Goal: Navigation & Orientation: Find specific page/section

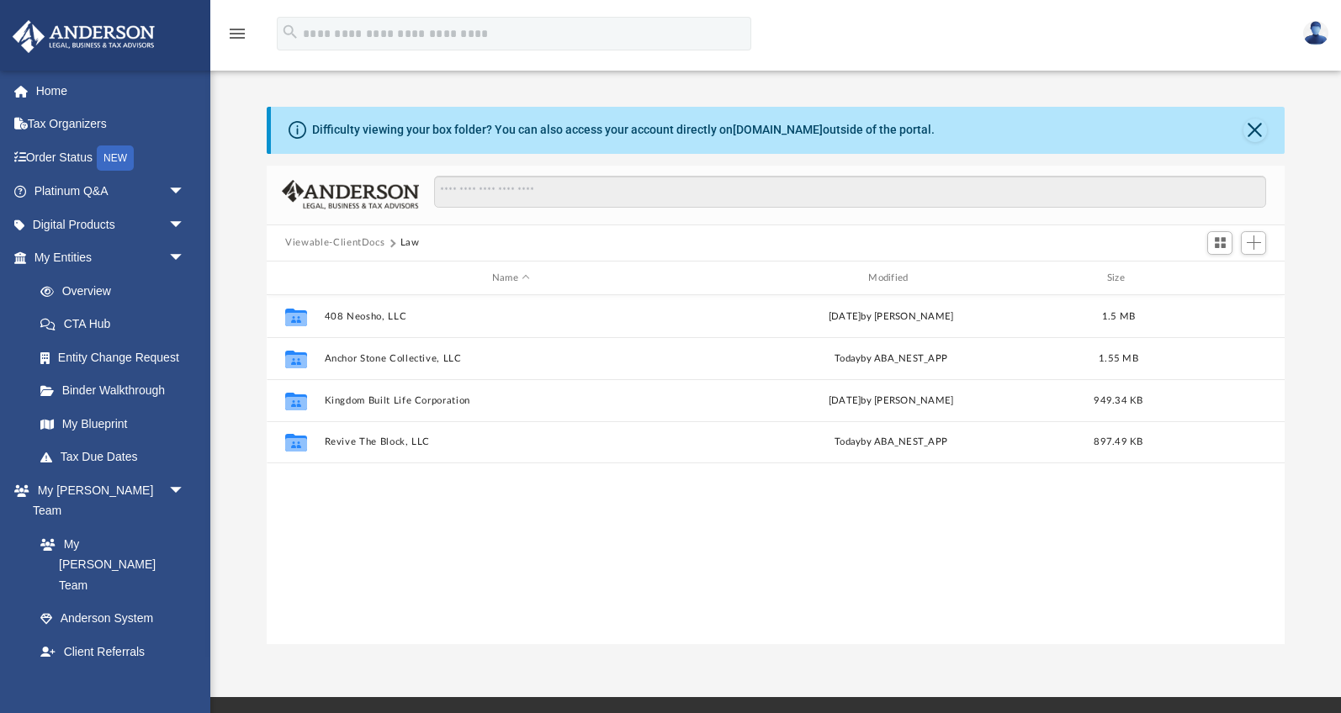
scroll to position [382, 1017]
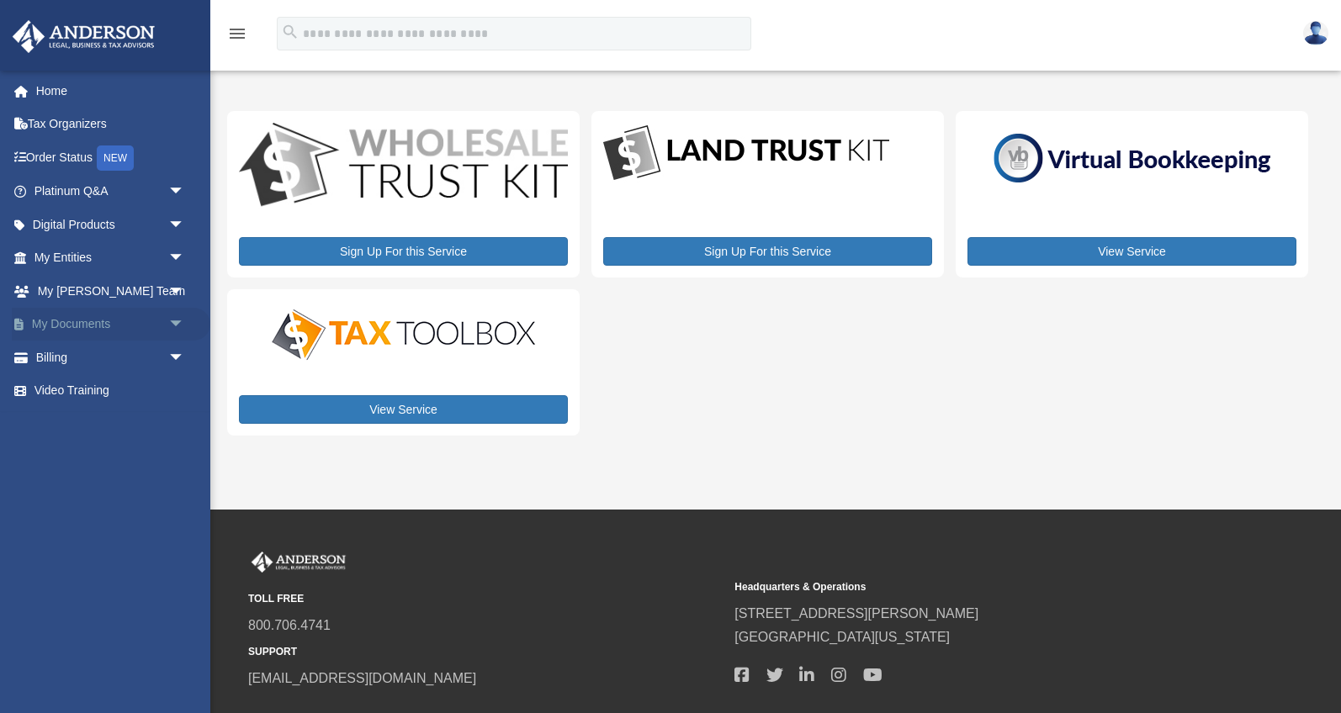
click at [177, 324] on span "arrow_drop_down" at bounding box center [185, 325] width 34 height 34
click at [108, 356] on link "Box" at bounding box center [117, 358] width 187 height 34
click at [61, 355] on link "Box" at bounding box center [117, 358] width 187 height 34
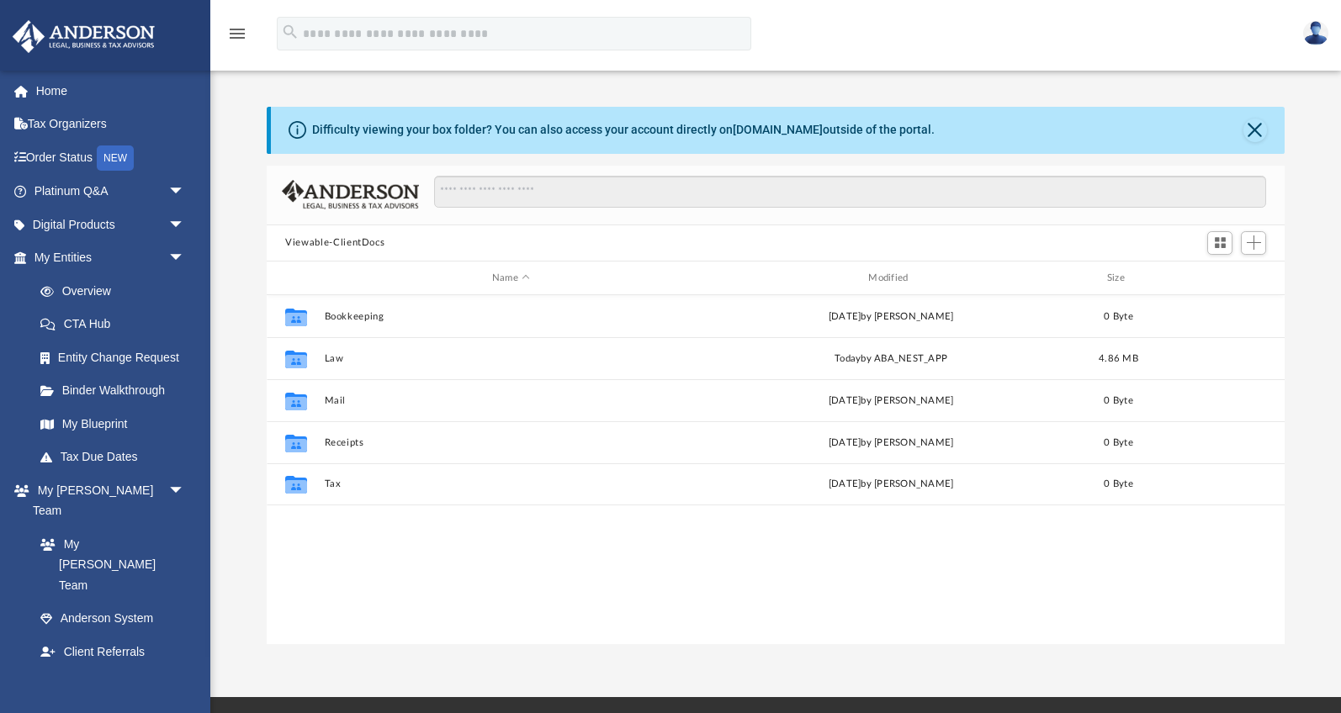
scroll to position [382, 1017]
click at [101, 294] on link "Overview" at bounding box center [117, 291] width 187 height 34
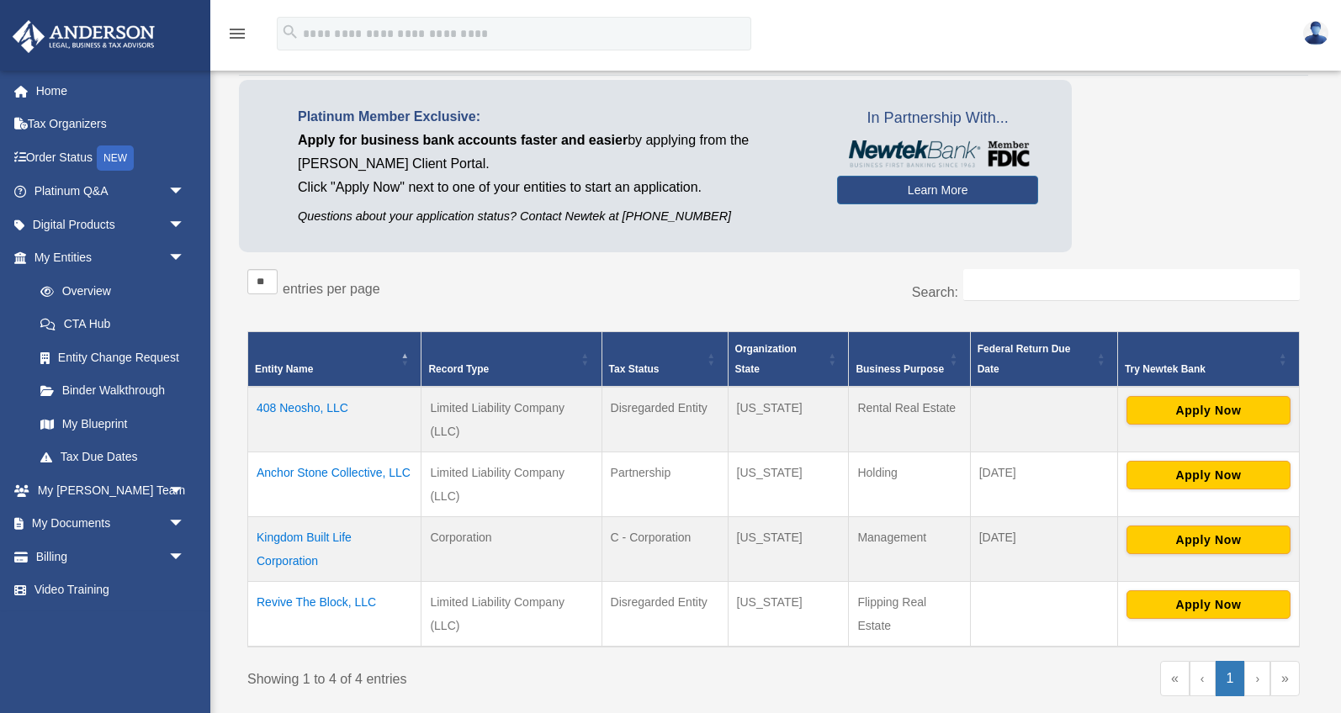
scroll to position [102, 0]
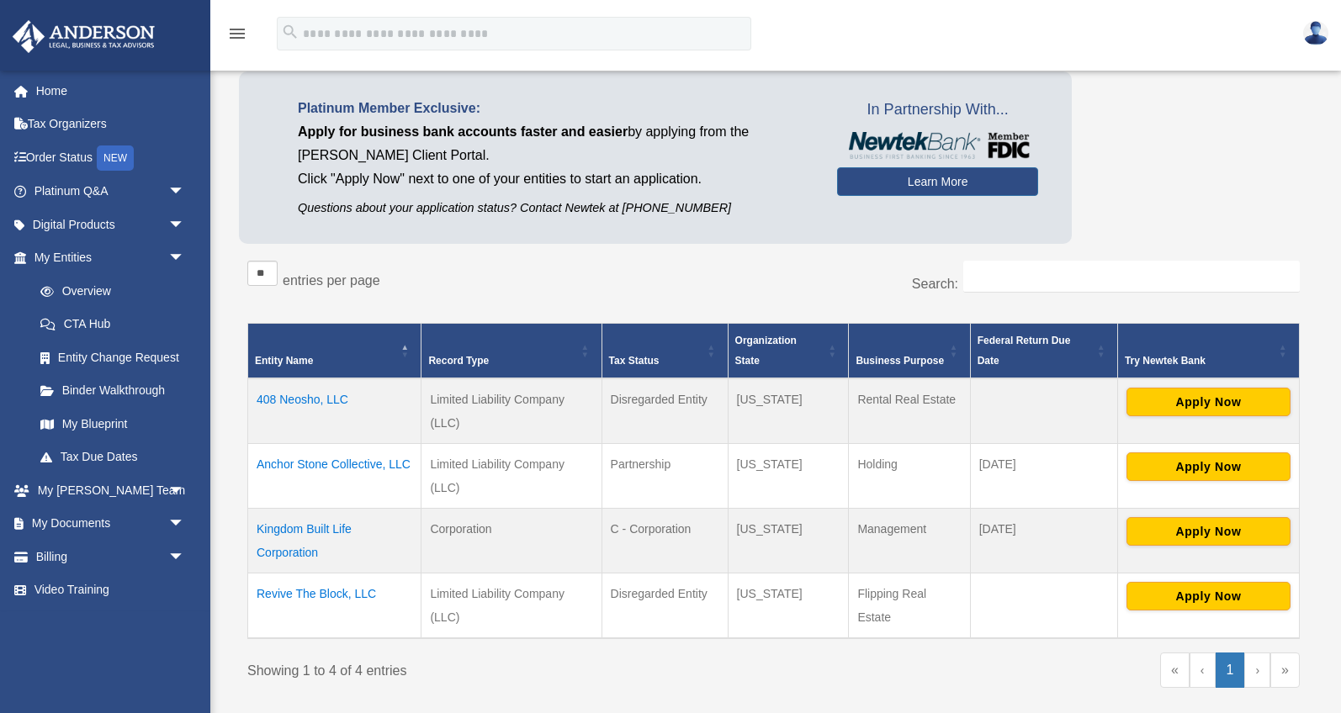
click at [336, 591] on td "Revive The Block, LLC" at bounding box center [334, 606] width 173 height 66
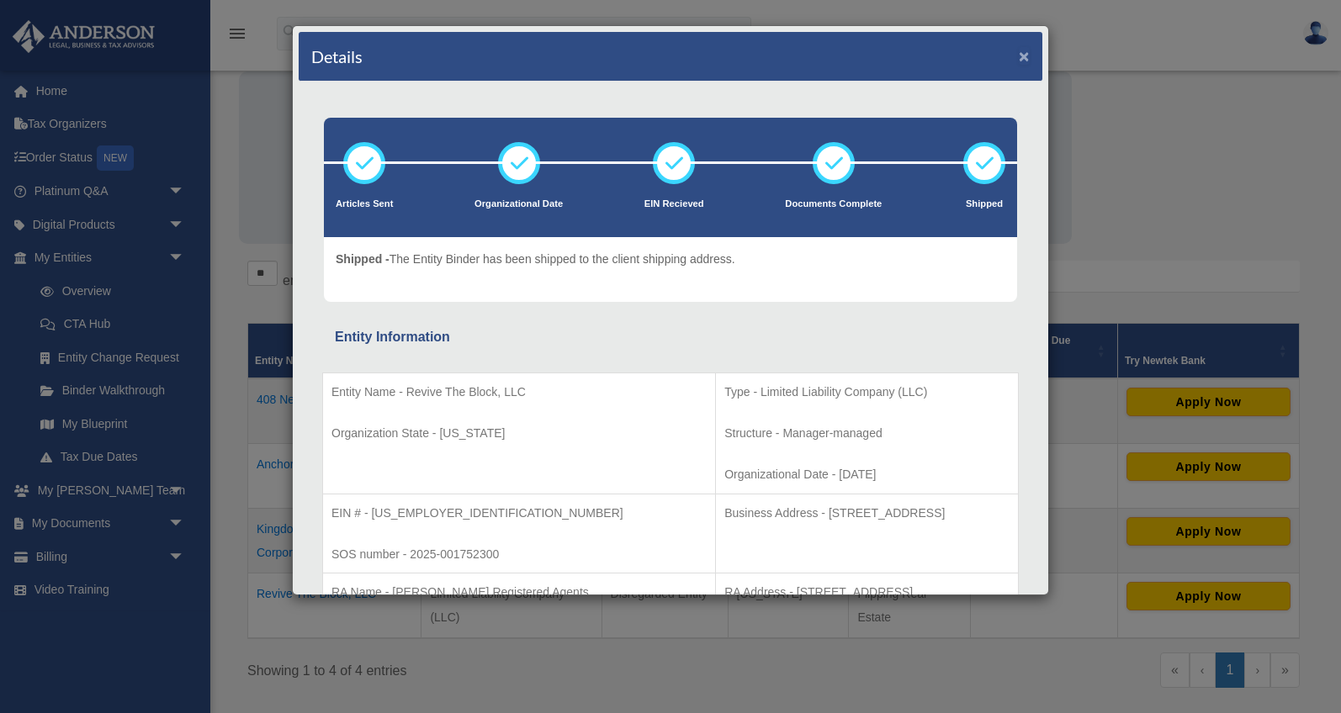
click at [1019, 56] on button "×" at bounding box center [1023, 56] width 11 height 18
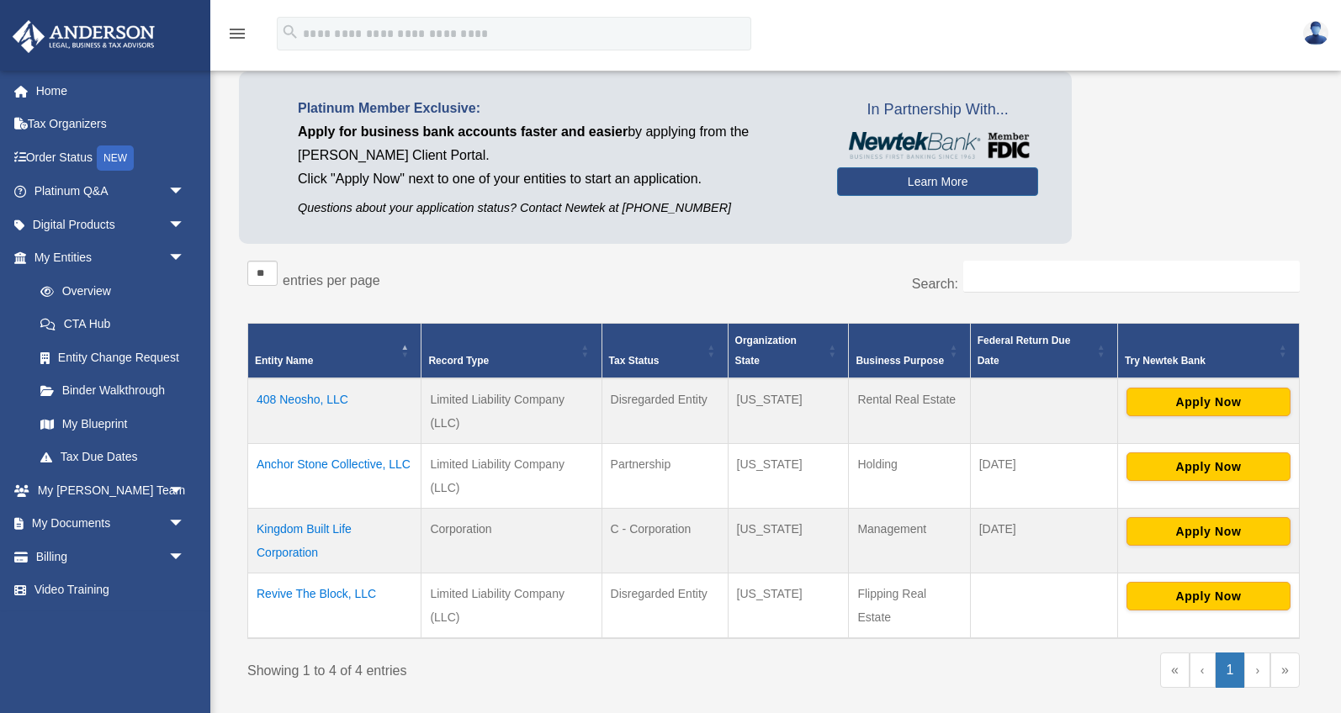
click at [328, 592] on td "Revive The Block, LLC" at bounding box center [334, 606] width 173 height 66
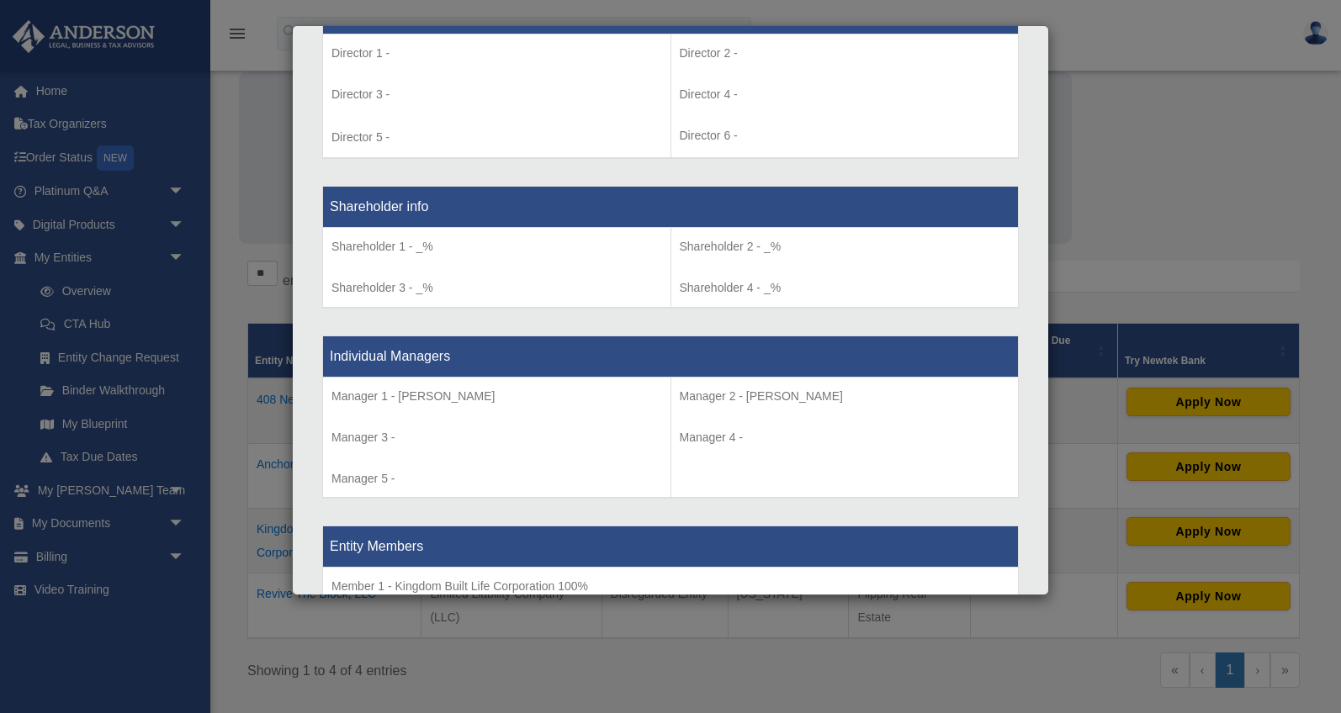
scroll to position [0, 0]
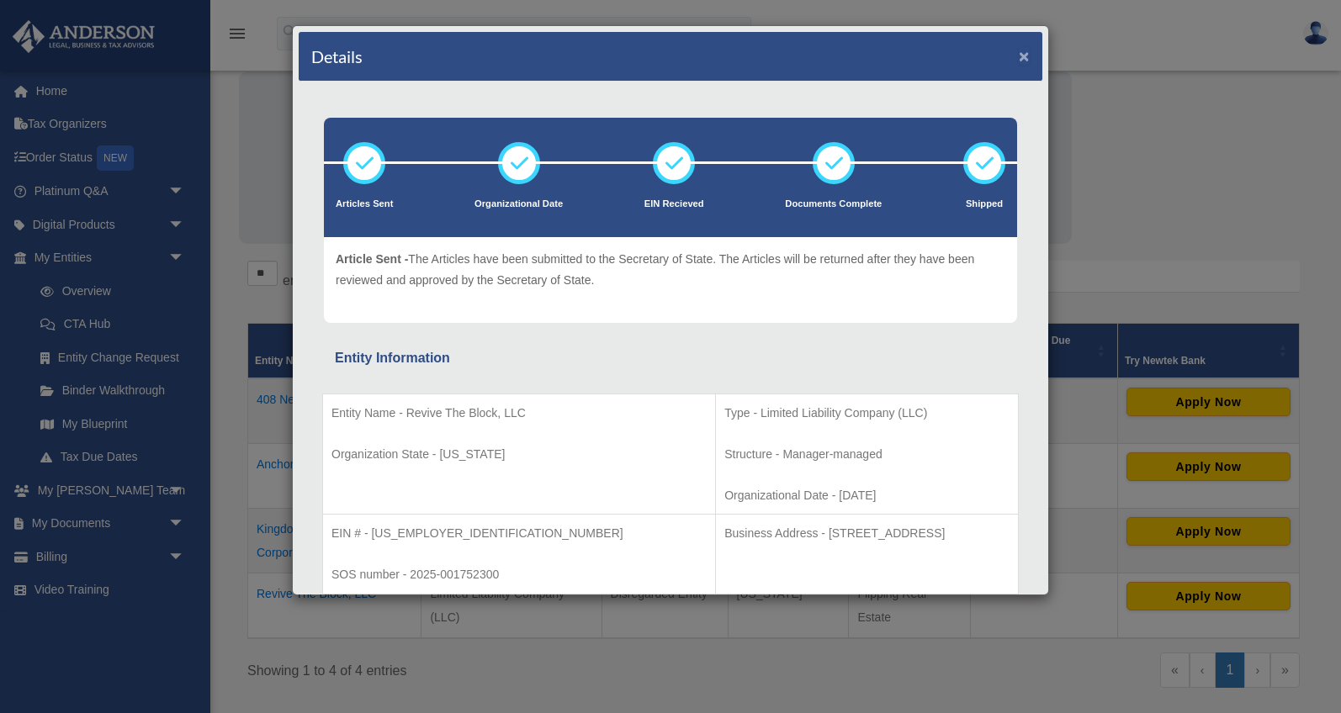
click at [1025, 56] on button "×" at bounding box center [1023, 56] width 11 height 18
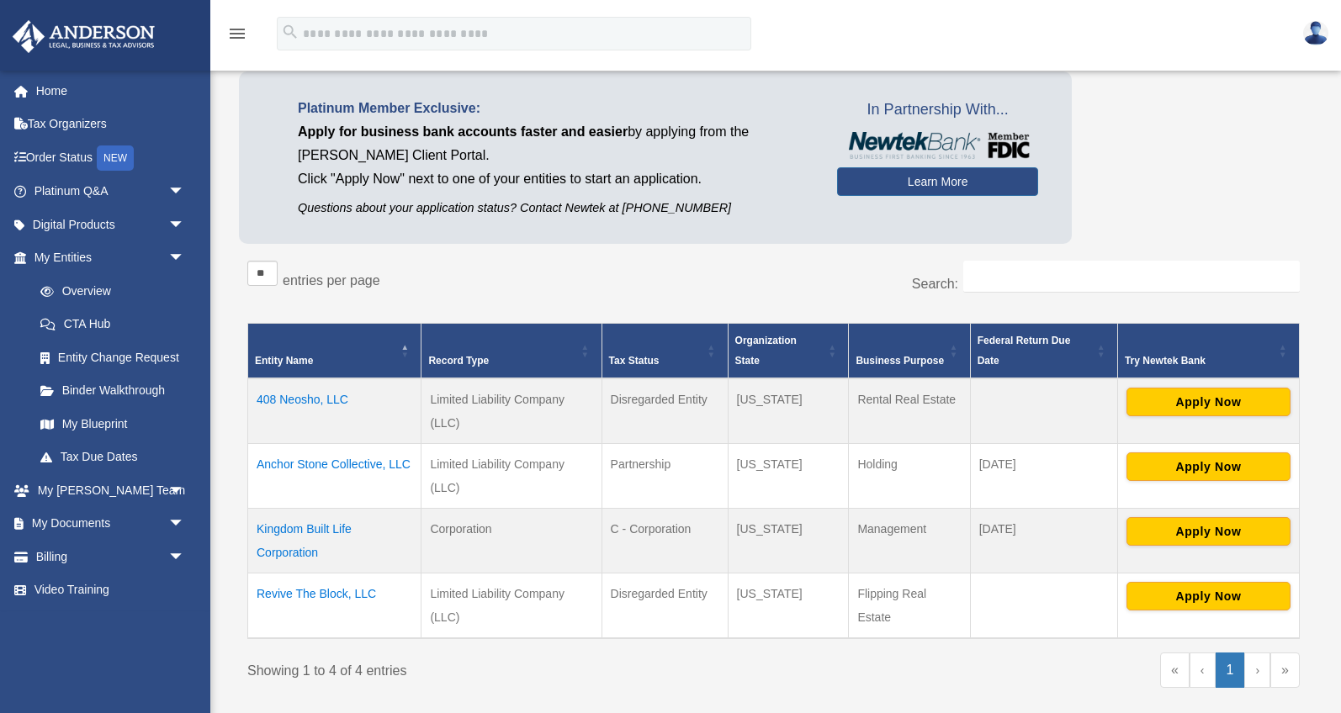
click at [312, 595] on td "Revive The Block, LLC" at bounding box center [334, 606] width 173 height 66
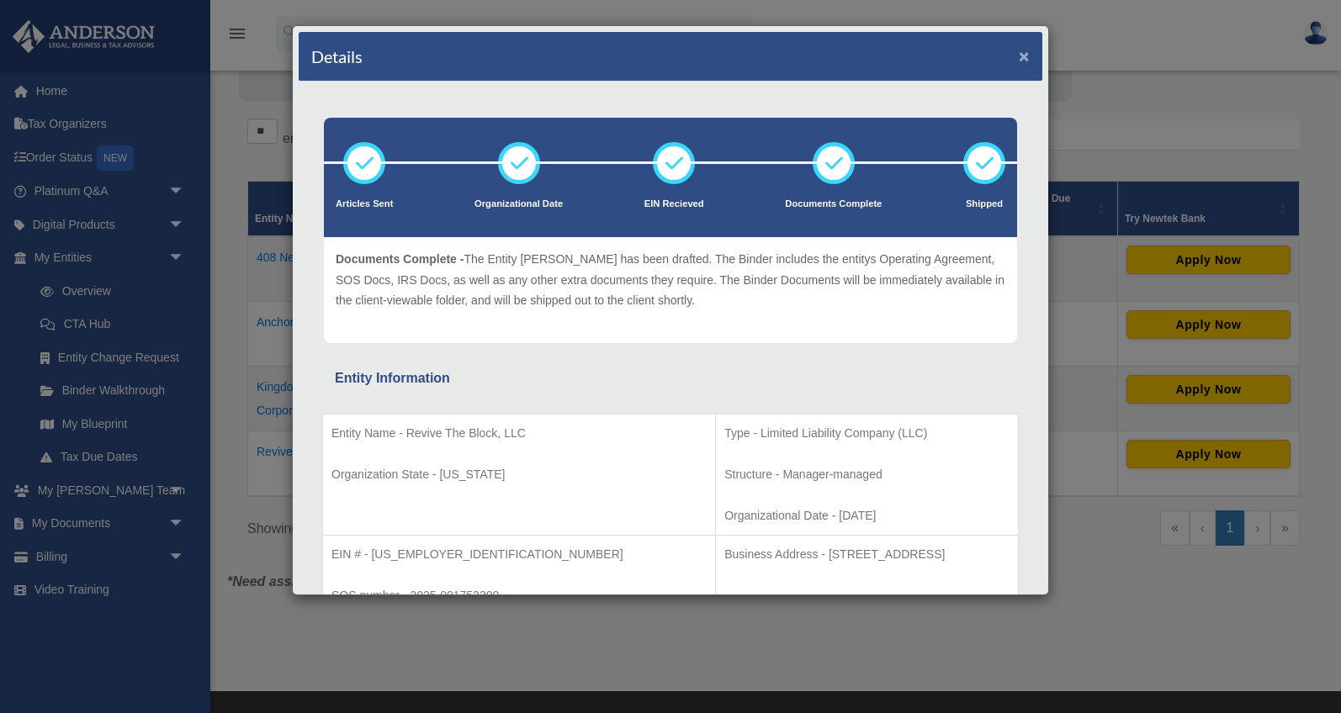
click at [1024, 55] on button "×" at bounding box center [1023, 56] width 11 height 18
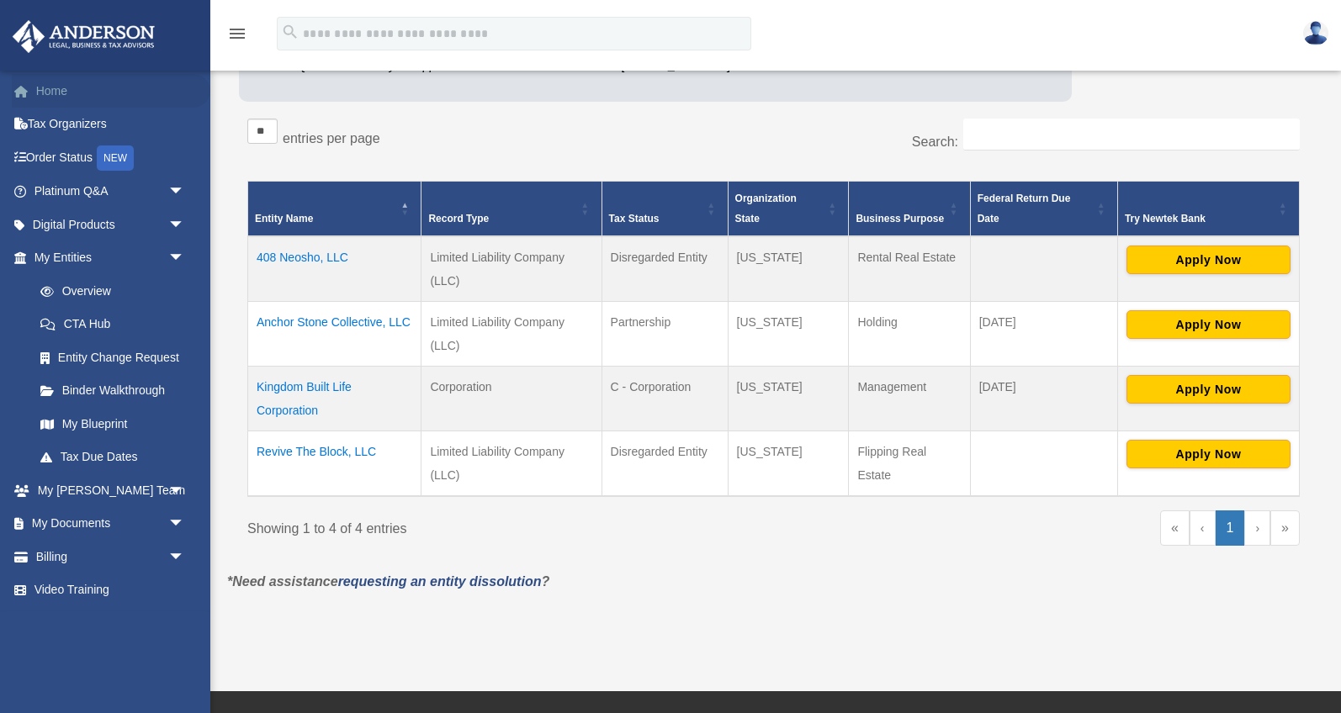
click at [56, 98] on link "Home" at bounding box center [111, 91] width 198 height 34
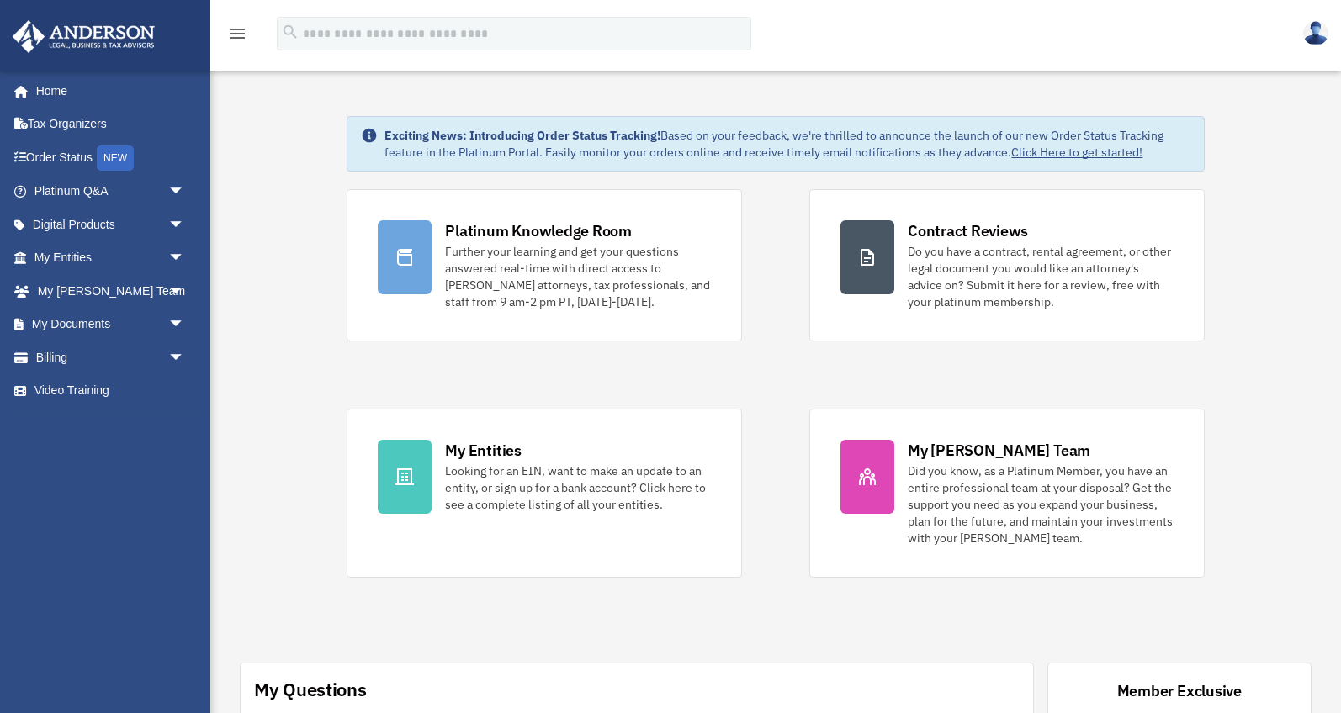
scroll to position [52, 0]
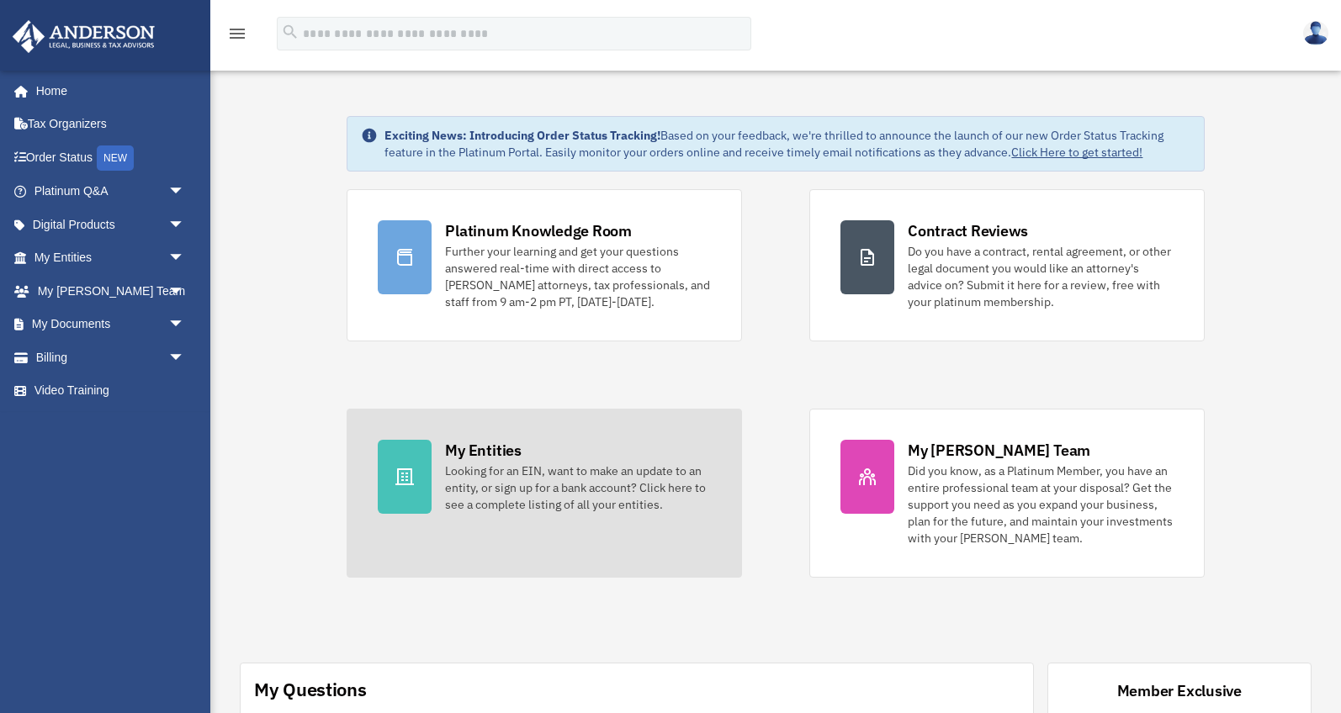
click at [500, 463] on div "Looking for an EIN, want to make an update to an entity, or sign up for a bank …" at bounding box center [578, 488] width 266 height 50
click at [496, 497] on div "Looking for an EIN, want to make an update to an entity, or sign up for a bank …" at bounding box center [578, 488] width 266 height 50
click at [392, 484] on div at bounding box center [405, 477] width 54 height 74
click at [475, 441] on div "My Entities" at bounding box center [483, 450] width 76 height 21
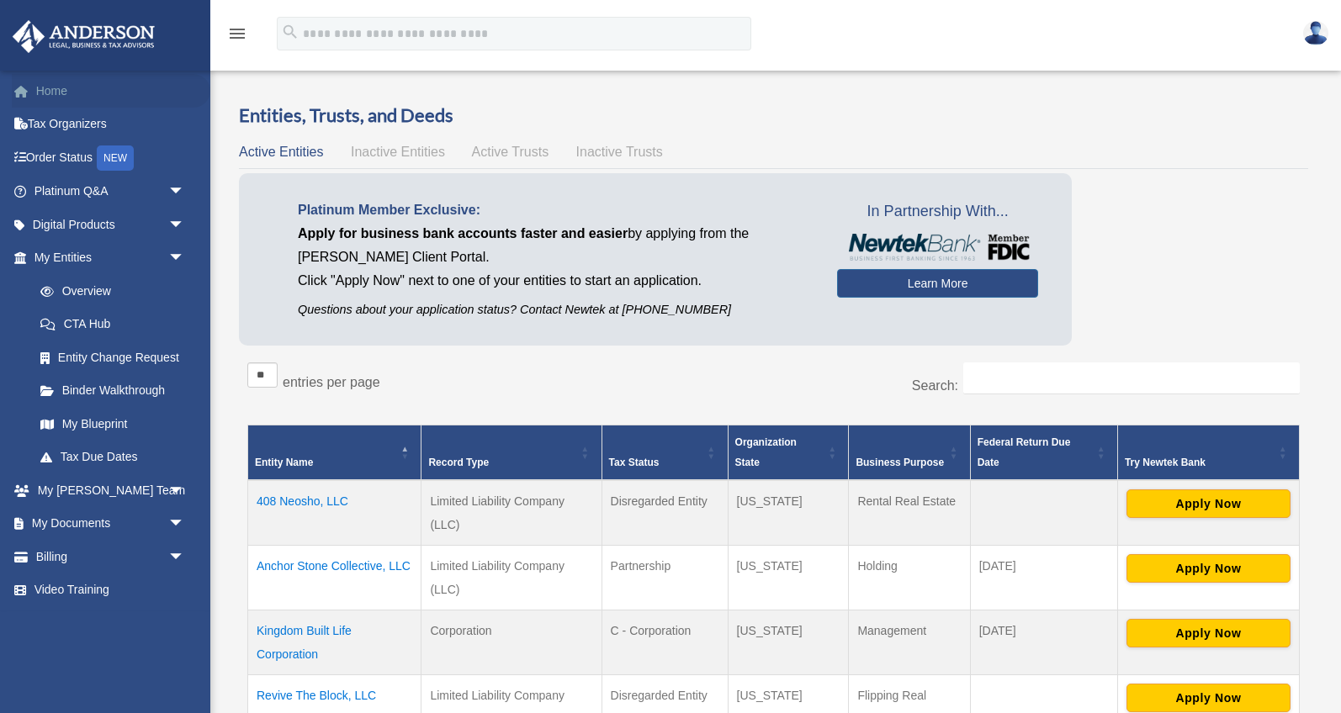
click at [46, 81] on link "Home" at bounding box center [111, 91] width 198 height 34
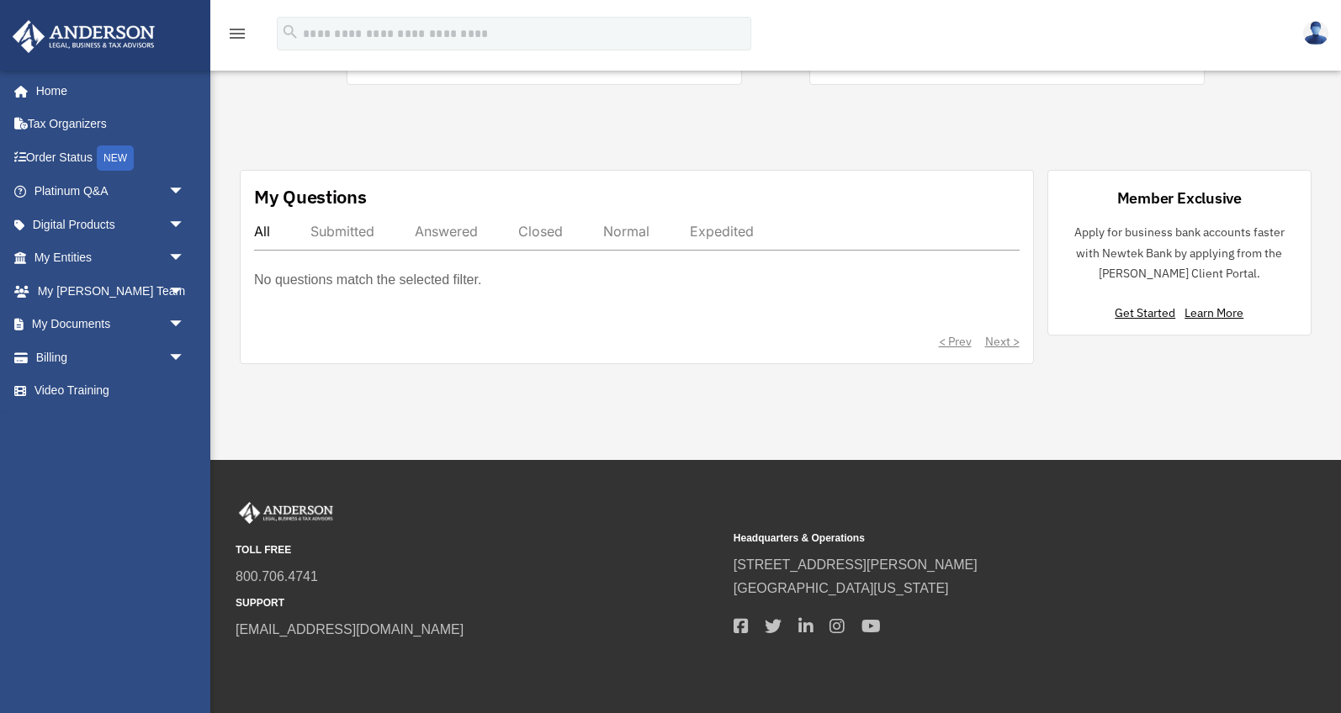
scroll to position [554, 0]
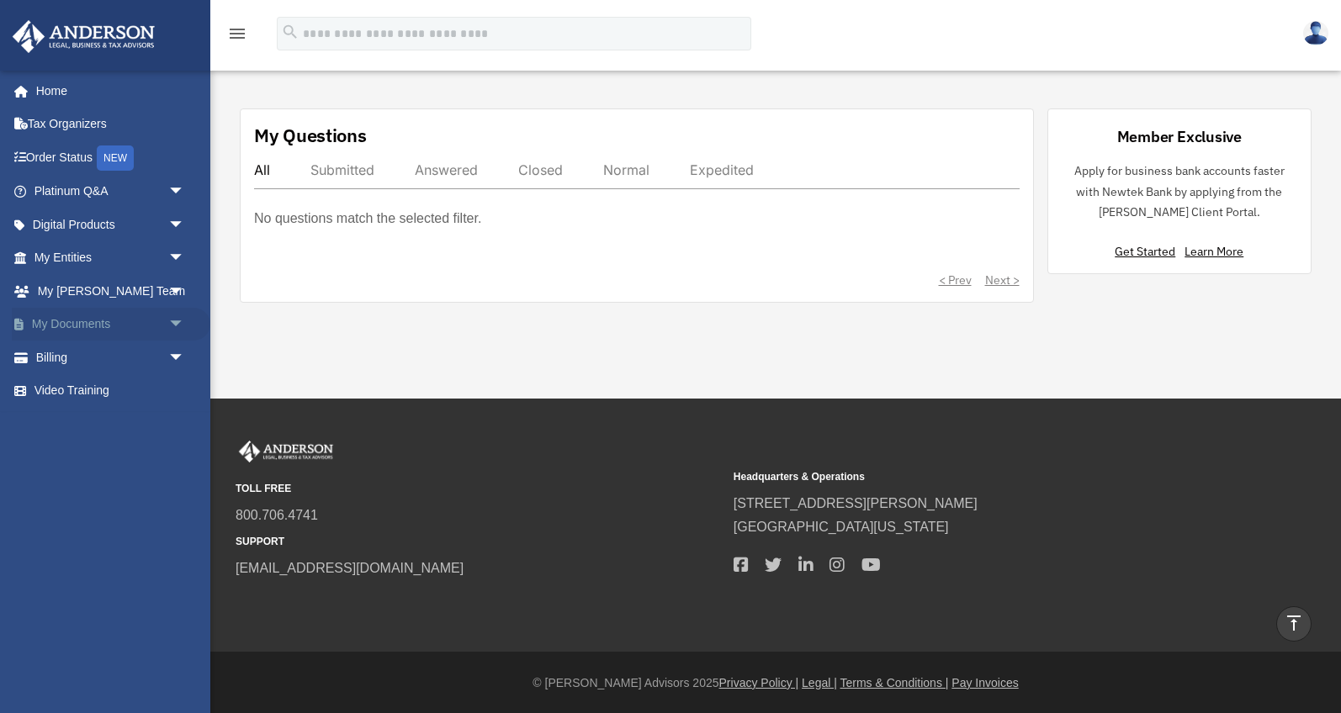
click at [68, 317] on link "My Documents arrow_drop_down" at bounding box center [111, 325] width 198 height 34
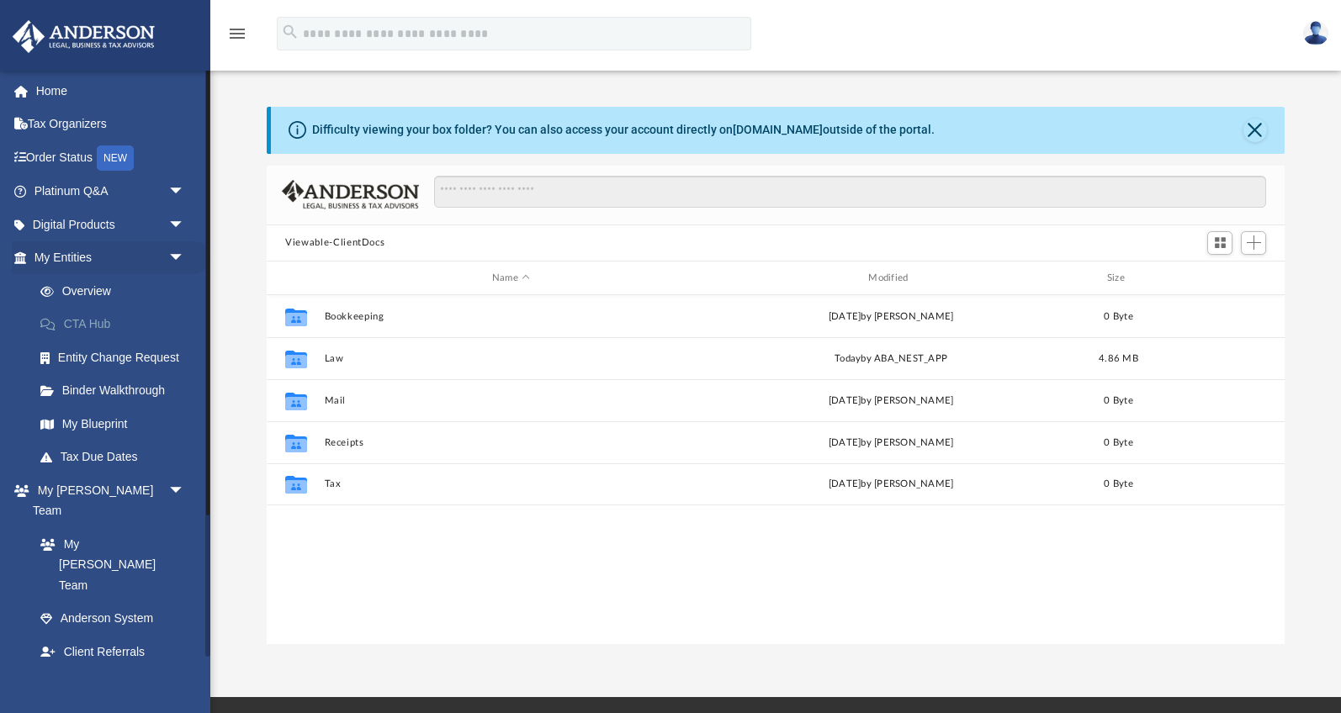
scroll to position [382, 1017]
click at [114, 429] on link "My Blueprint" at bounding box center [117, 424] width 187 height 34
